Goal: Task Accomplishment & Management: Manage account settings

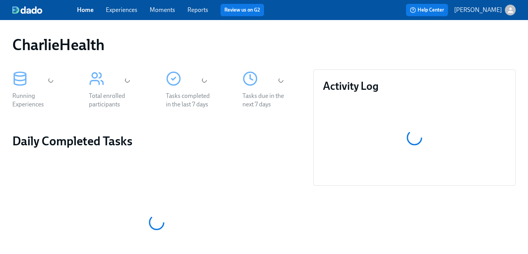
click at [118, 10] on link "Experiences" at bounding box center [122, 9] width 32 height 7
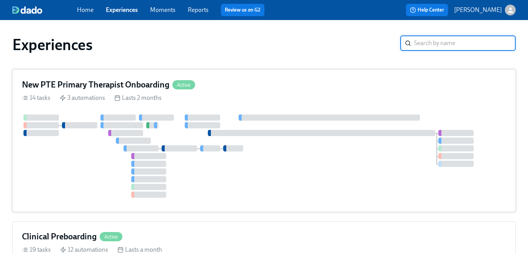
scroll to position [68, 0]
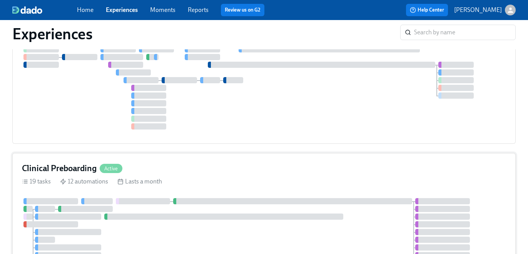
click at [353, 177] on div "19 tasks 12 automations Lasts a month" at bounding box center [264, 181] width 484 height 8
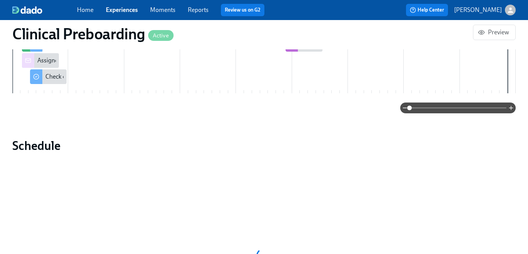
scroll to position [478, 0]
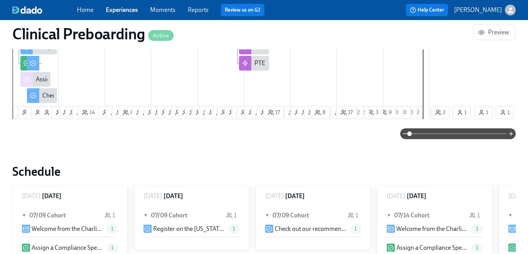
paste input "Latoya Lawson"
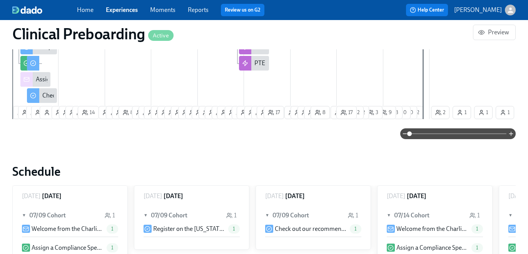
type input "Latoya Lawson"
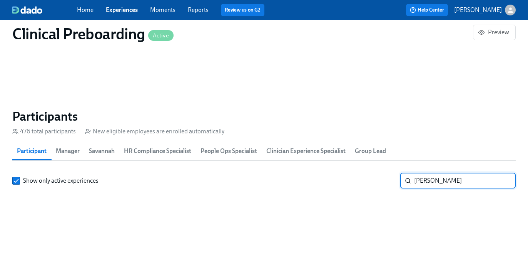
scroll to position [0, 8974]
click at [428, 184] on input "Latoya Lawson" at bounding box center [465, 180] width 102 height 15
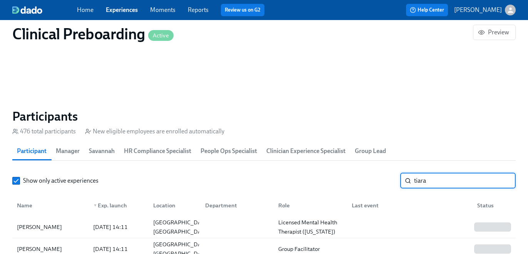
type input "tiara"
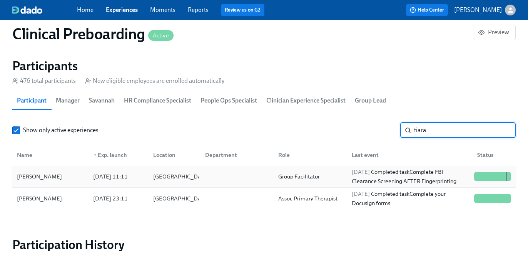
scroll to position [825, 0]
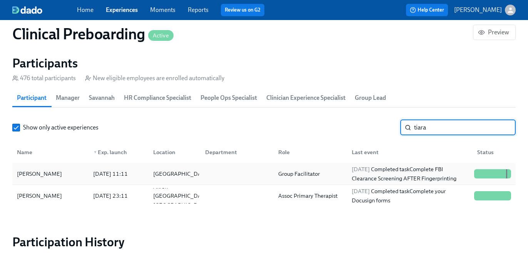
click at [370, 179] on div "2025/09/08 Completed task Complete FBI Clearance Screening AFTER Fingerprinting" at bounding box center [410, 173] width 122 height 18
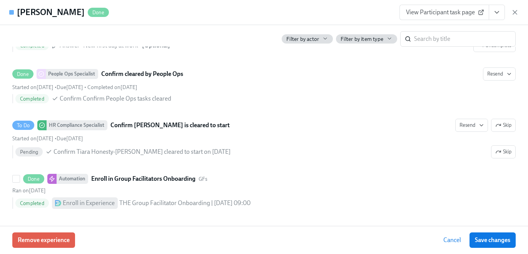
scroll to position [1592, 0]
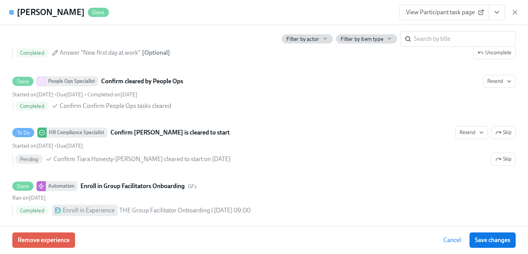
click at [498, 16] on icon "View task page" at bounding box center [497, 12] width 8 height 8
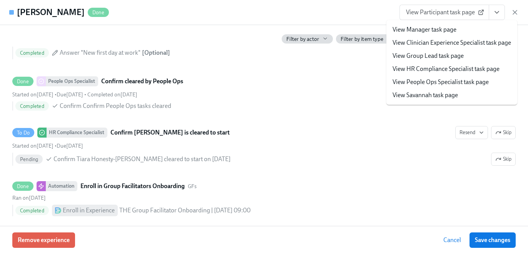
click at [460, 69] on link "View HR Compliance Specialist task page" at bounding box center [445, 69] width 107 height 8
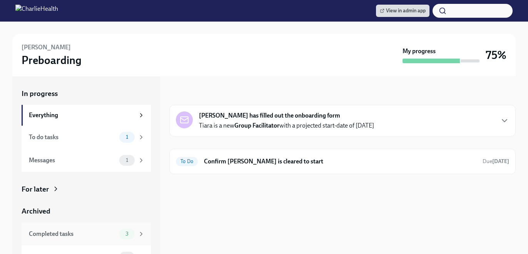
click at [107, 232] on div "Completed tasks" at bounding box center [72, 233] width 87 height 8
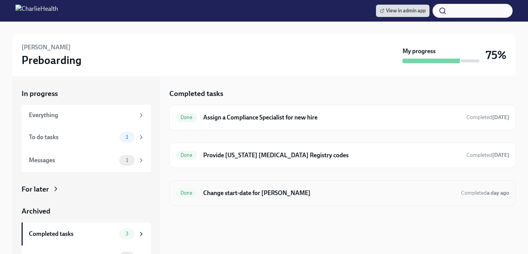
click at [251, 194] on h6 "Change start-date for Tiara Honesty-Moore" at bounding box center [329, 193] width 252 height 8
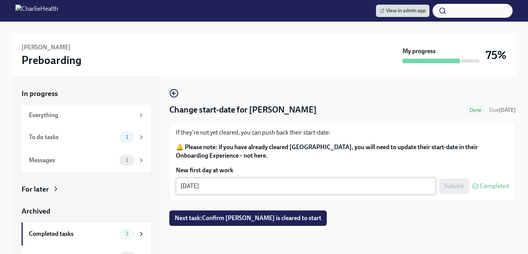
click at [194, 185] on textarea "09/22/2025" at bounding box center [305, 185] width 251 height 9
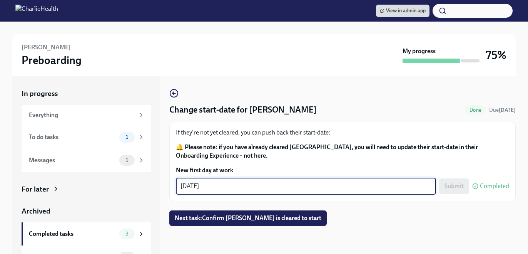
click at [194, 185] on textarea "09/22/2025" at bounding box center [305, 185] width 251 height 9
type textarea "09/23/2025"
click at [233, 215] on span "Next task : Confirm Tiara Honesty-Moore is cleared to start" at bounding box center [248, 218] width 147 height 8
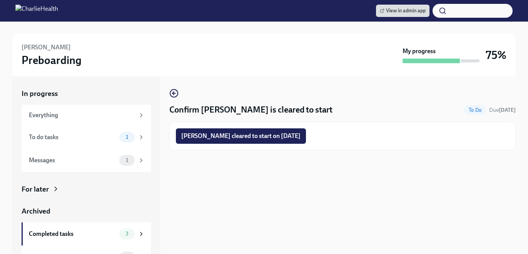
click at [167, 88] on div "In progress Everything To do tasks 1 Messages 1 For later Archived Completed ta…" at bounding box center [263, 164] width 503 height 177
click at [176, 96] on icon "button" at bounding box center [173, 92] width 9 height 9
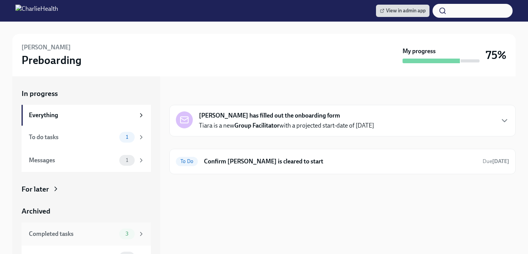
click at [120, 227] on div "Completed tasks 3" at bounding box center [86, 233] width 129 height 23
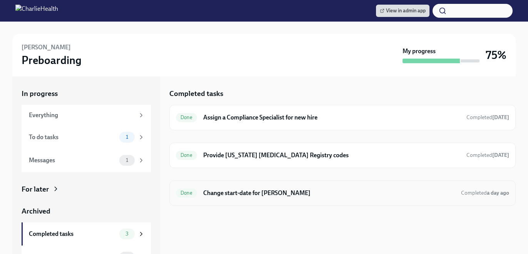
click at [226, 194] on h6 "Change start-date for Tiara Honesty-Moore" at bounding box center [329, 193] width 252 height 8
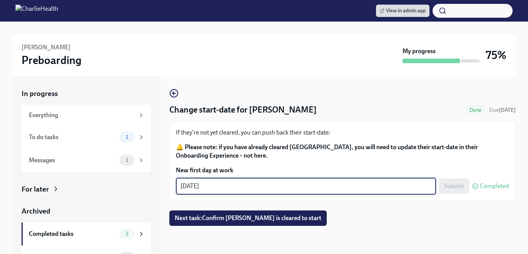
click at [195, 186] on textarea "09/22/2025" at bounding box center [305, 185] width 251 height 9
type textarea "09/23/2025"
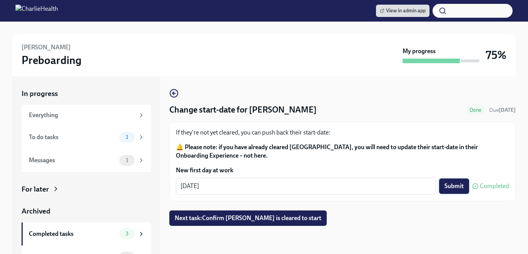
click at [452, 190] on span "Submit" at bounding box center [453, 186] width 19 height 8
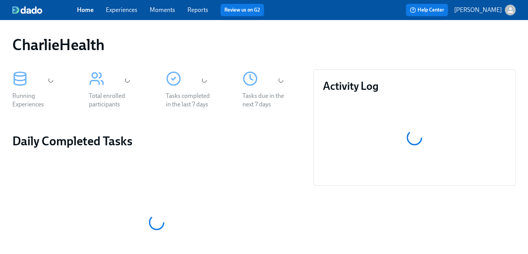
click at [124, 8] on link "Experiences" at bounding box center [122, 9] width 32 height 7
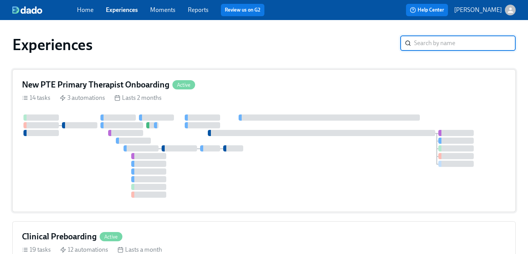
click at [190, 138] on div at bounding box center [264, 155] width 484 height 83
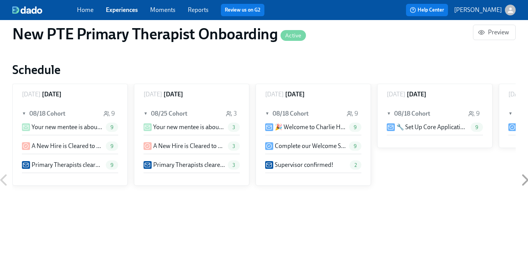
scroll to position [0, 4177]
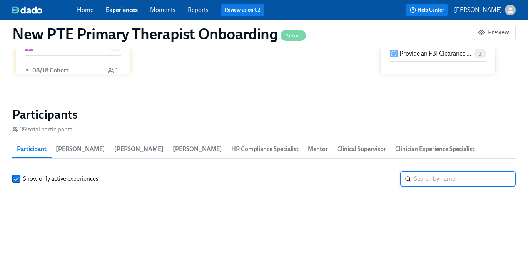
paste input "[PERSON_NAME]"
type input "[PERSON_NAME]"
click at [432, 175] on input "[PERSON_NAME]" at bounding box center [465, 178] width 102 height 15
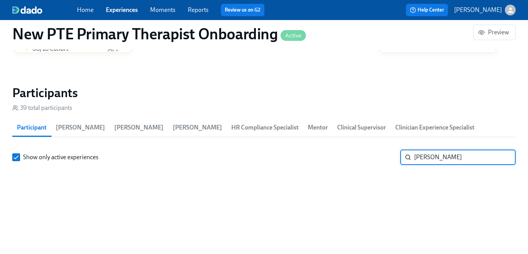
click at [139, 6] on div "Home Experiences Moments Reports Review us on G2" at bounding box center [186, 10] width 219 height 12
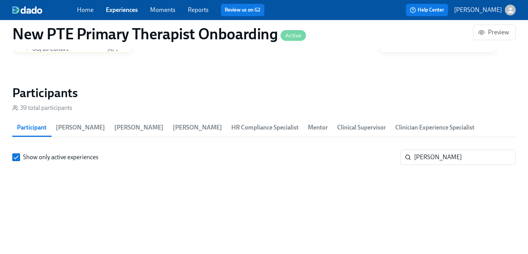
click at [139, 6] on div "Home Experiences Moments Reports Review us on G2" at bounding box center [186, 10] width 219 height 12
click at [131, 8] on link "Experiences" at bounding box center [122, 9] width 32 height 7
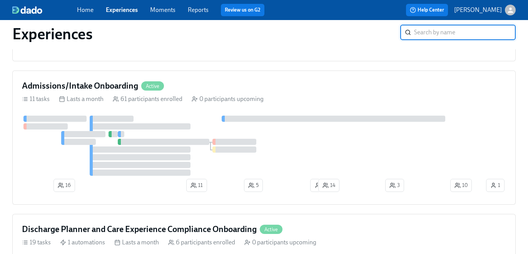
scroll to position [17, 0]
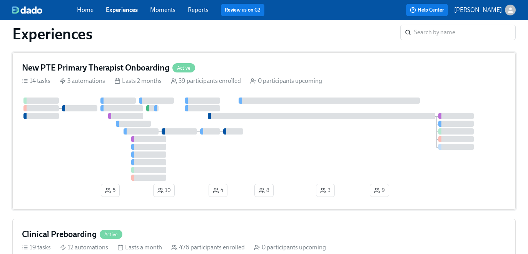
scroll to position [161, 0]
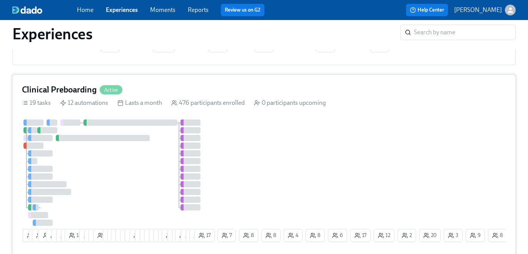
click at [236, 132] on div "7 2 16 3 18 1 12 6 6 3 14 9 1 6 8 5 3 23 21 14 11 12 3 3 4 7 3 7 24 3 2 19 6 7 …" at bounding box center [264, 181] width 484 height 125
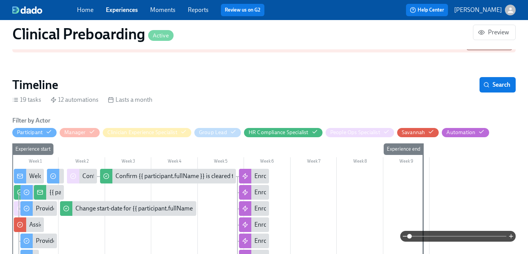
scroll to position [308, 0]
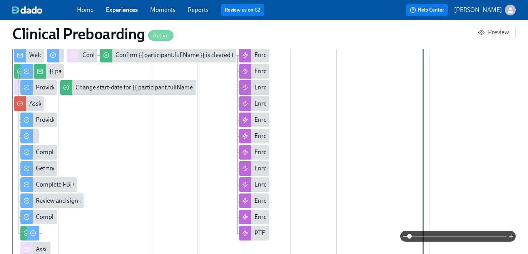
paste input "[PERSON_NAME]"
type input "[PERSON_NAME]"
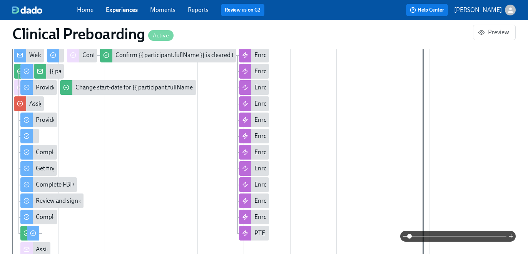
scroll to position [783, 0]
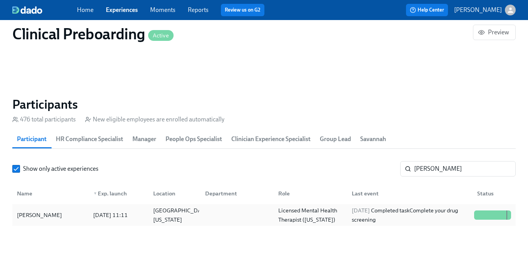
click at [350, 215] on div "[DATE] Completed task Complete your drug screening" at bounding box center [410, 214] width 122 height 18
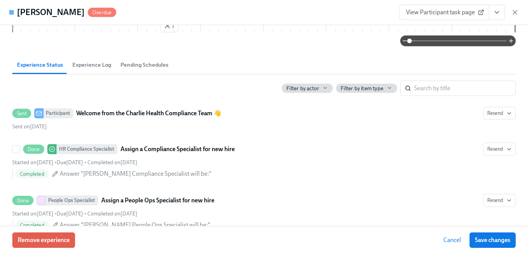
scroll to position [358, 0]
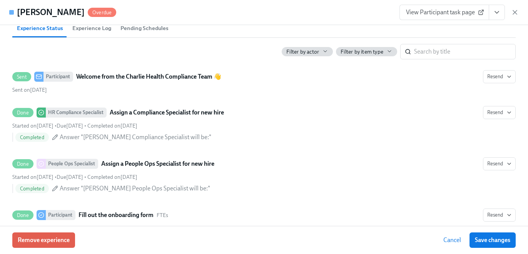
click at [500, 16] on icon "View task page" at bounding box center [497, 12] width 8 height 8
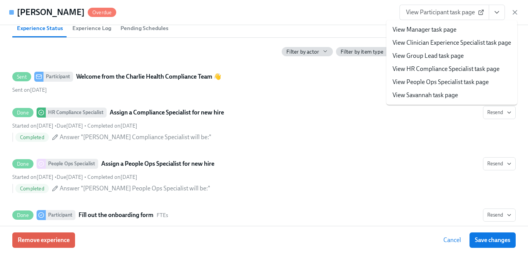
checkbox input "true"
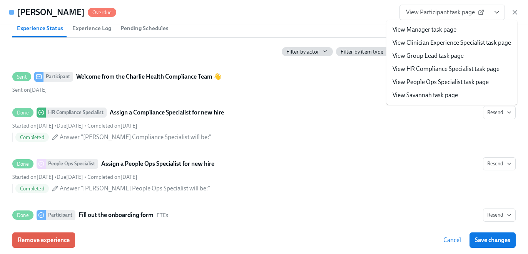
checkbox input "true"
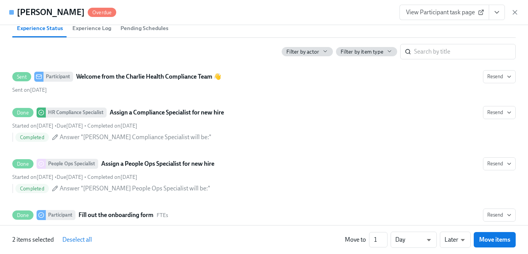
click at [329, 17] on div "Charmaine Benjamin Overdue View Participant task page View Manager task page Vi…" at bounding box center [264, 12] width 528 height 25
click at [421, 30] on link "View Clinician Experience Specialist task page" at bounding box center [451, 32] width 89 height 5
click at [421, 36] on li "View Clinician Experience Specialist task page" at bounding box center [452, 32] width 98 height 7
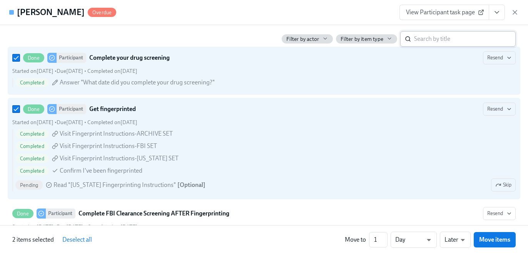
click at [434, 40] on input "search" at bounding box center [465, 38] width 102 height 15
click at [429, 39] on input "search" at bounding box center [465, 38] width 102 height 15
click at [418, 36] on input "search" at bounding box center [465, 38] width 102 height 15
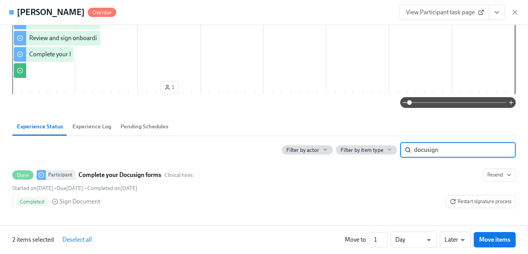
scroll to position [260, 0]
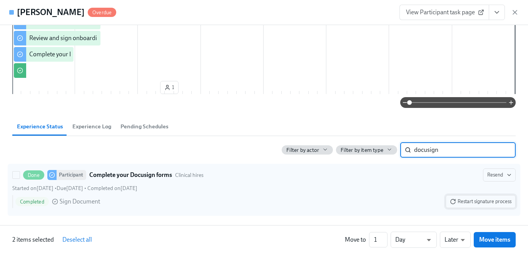
type input "docusign"
click at [462, 197] on button "Restart signature process" at bounding box center [481, 201] width 70 height 13
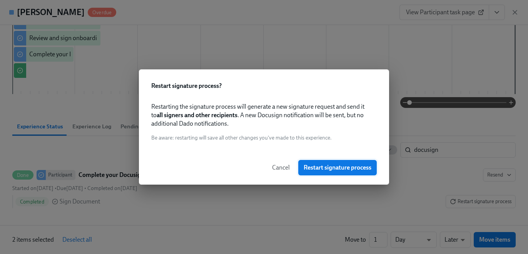
click at [326, 169] on span "Restart signature process" at bounding box center [338, 168] width 68 height 8
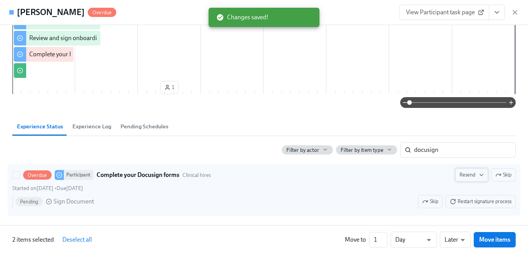
click at [461, 178] on span "Resend" at bounding box center [471, 175] width 24 height 8
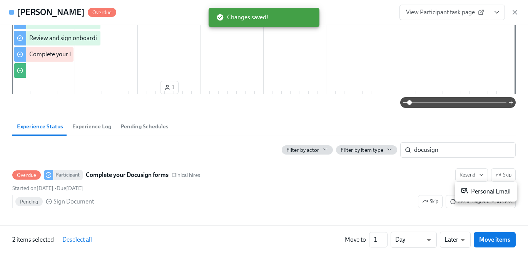
click at [469, 192] on div "Personal Email" at bounding box center [486, 191] width 50 height 9
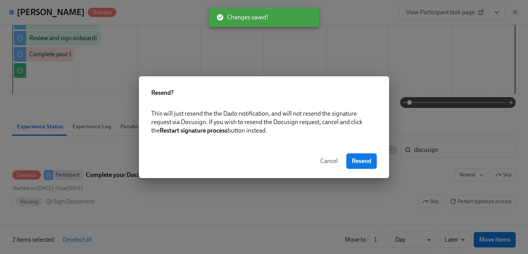
click at [362, 159] on span "Resend" at bounding box center [362, 161] width 20 height 8
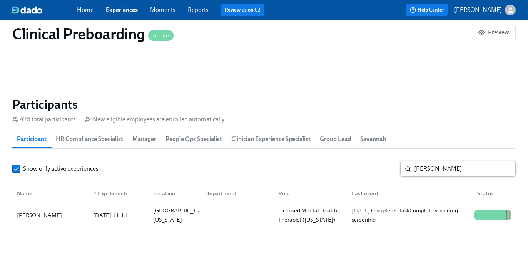
click at [434, 171] on input "[PERSON_NAME]" at bounding box center [465, 168] width 102 height 15
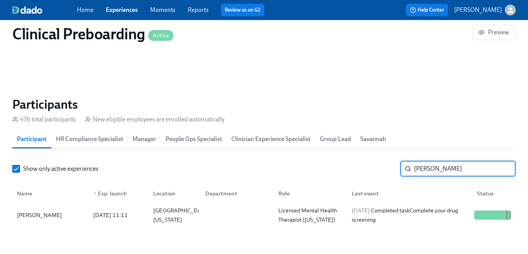
click at [434, 171] on input "[PERSON_NAME]" at bounding box center [465, 168] width 102 height 15
paste input "[PERSON_NAME]"
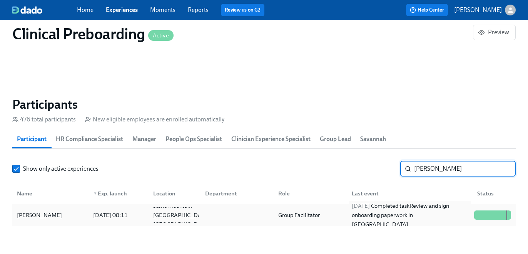
type input "[PERSON_NAME]"
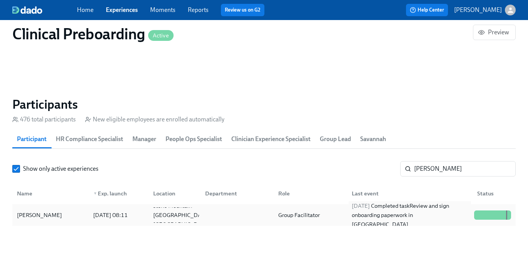
click at [409, 213] on div "2025/09/17 Completed task Review and sign onboarding paperwork in UKG" at bounding box center [410, 215] width 122 height 28
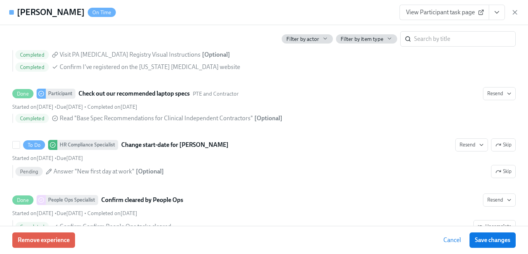
scroll to position [1490, 0]
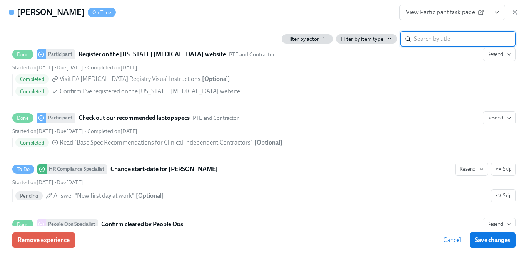
click at [431, 37] on input "search" at bounding box center [465, 38] width 102 height 15
type input "docusign"
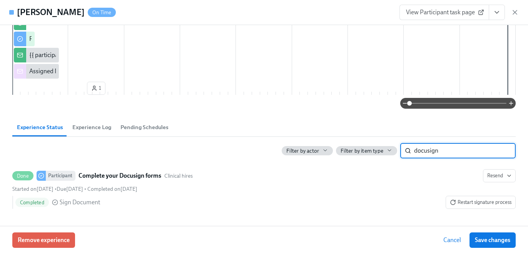
scroll to position [307, 0]
click at [420, 152] on input "docusign" at bounding box center [465, 150] width 102 height 15
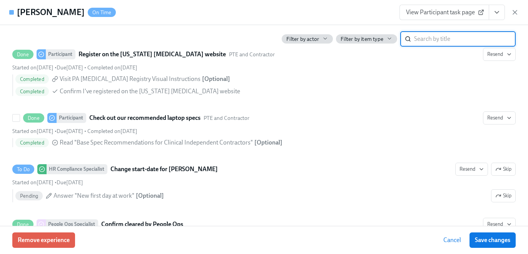
paste input "[PERSON_NAME]"
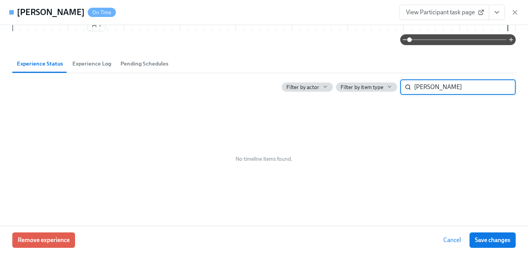
scroll to position [371, 0]
type input "[PERSON_NAME]"
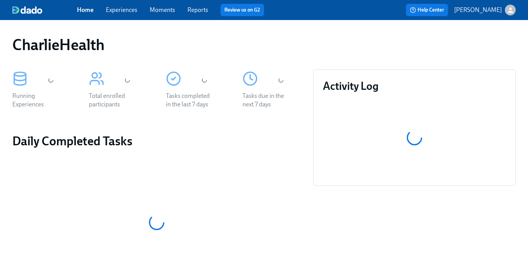
click at [118, 8] on link "Experiences" at bounding box center [122, 9] width 32 height 7
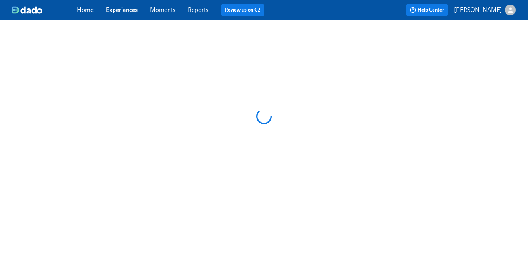
click at [280, 187] on div at bounding box center [264, 116] width 528 height 192
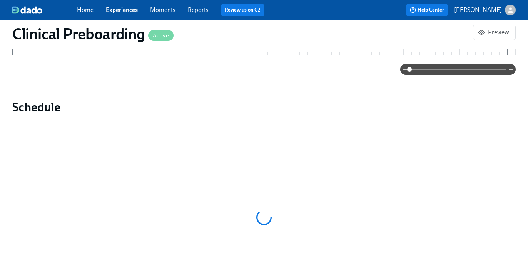
scroll to position [551, 0]
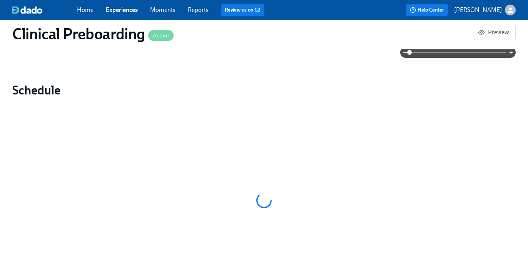
scroll to position [484, 0]
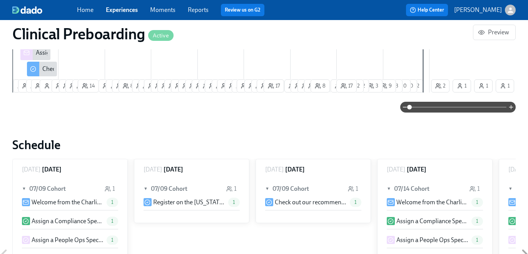
scroll to position [563, 0]
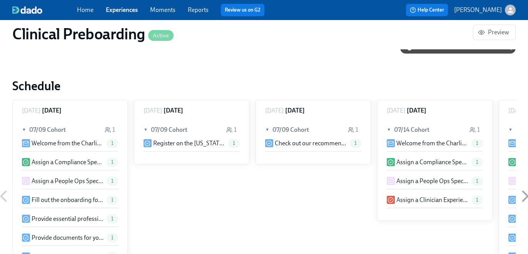
paste input "[PERSON_NAME] and supervisor"
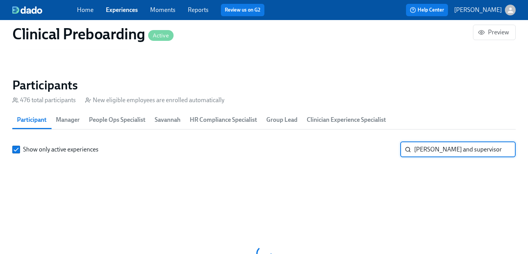
click at [432, 149] on input "[PERSON_NAME] and supervisor" at bounding box center [465, 149] width 102 height 15
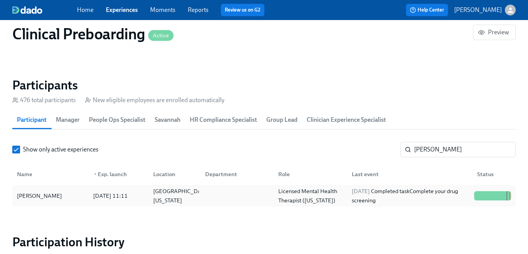
click at [434, 194] on div "[DATE] Completed task Complete your drug screening" at bounding box center [410, 195] width 122 height 18
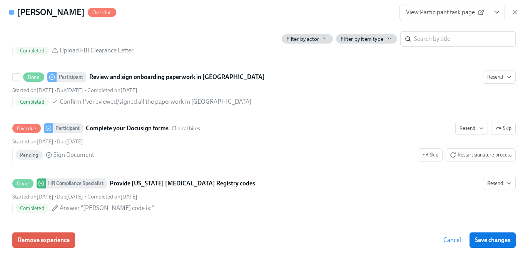
scroll to position [1221, 0]
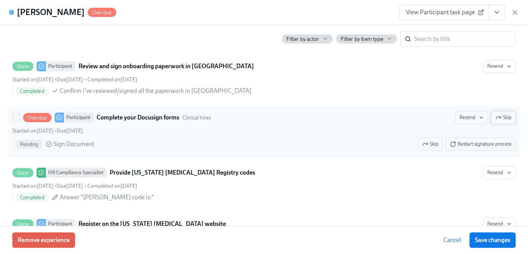
click at [502, 114] on span "Skip" at bounding box center [503, 118] width 16 height 8
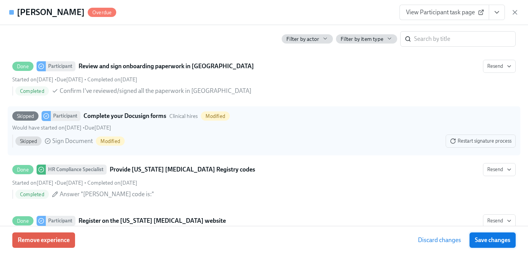
click at [487, 242] on span "Save changes" at bounding box center [492, 240] width 35 height 8
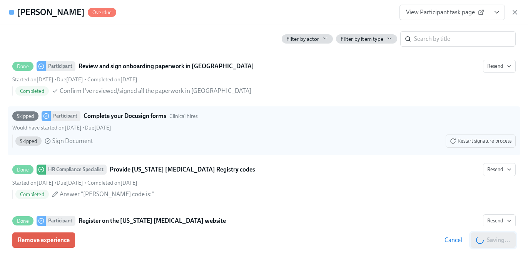
scroll to position [0, 8974]
click at [477, 234] on button "Save changes" at bounding box center [492, 239] width 46 height 15
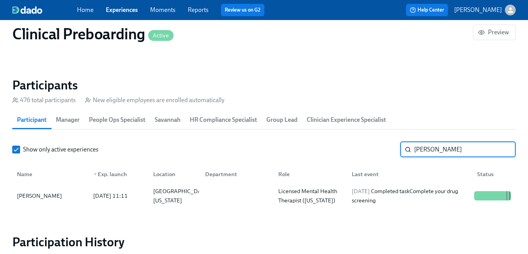
click at [435, 153] on input "[PERSON_NAME]" at bounding box center [465, 149] width 102 height 15
paste input "[PERSON_NAME]"
type input "[PERSON_NAME]"
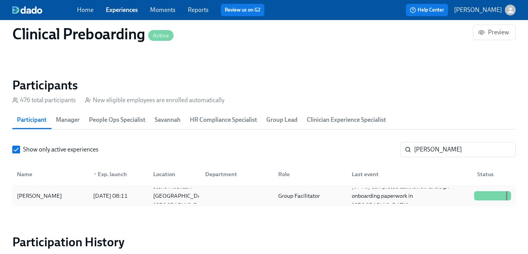
click at [405, 187] on div "[PERSON_NAME] [DATE] 08:11 Stone Mountain GA US Group Facilitator [DATE] Comple…" at bounding box center [263, 196] width 503 height 22
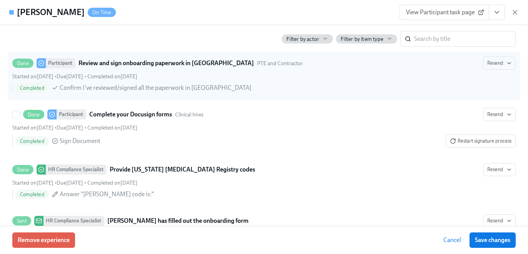
scroll to position [1286, 0]
